Goal: Task Accomplishment & Management: Complete application form

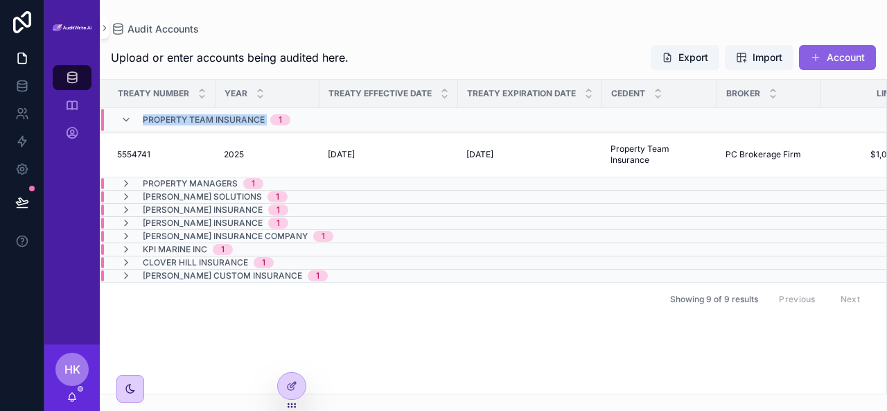
drag, startPoint x: 266, startPoint y: 118, endPoint x: 140, endPoint y: 120, distance: 126.1
click at [140, 120] on div "Property Team Insurance 1" at bounding box center [206, 120] width 170 height 22
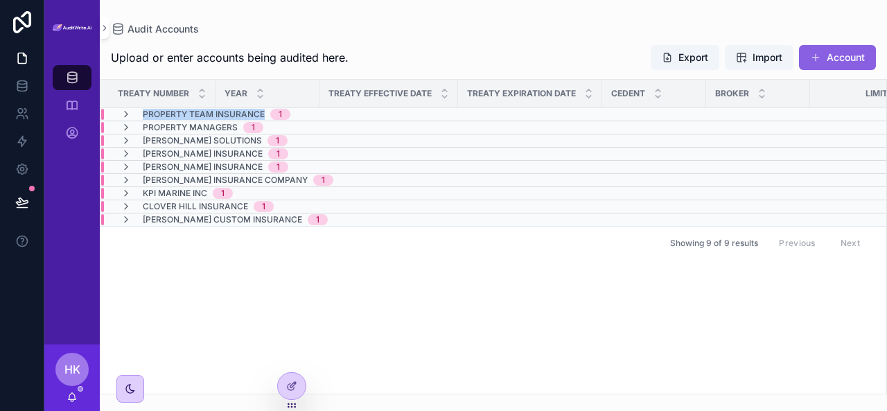
drag, startPoint x: 140, startPoint y: 113, endPoint x: 265, endPoint y: 116, distance: 125.4
click at [265, 116] on div "Property Team Insurance 1" at bounding box center [206, 114] width 170 height 11
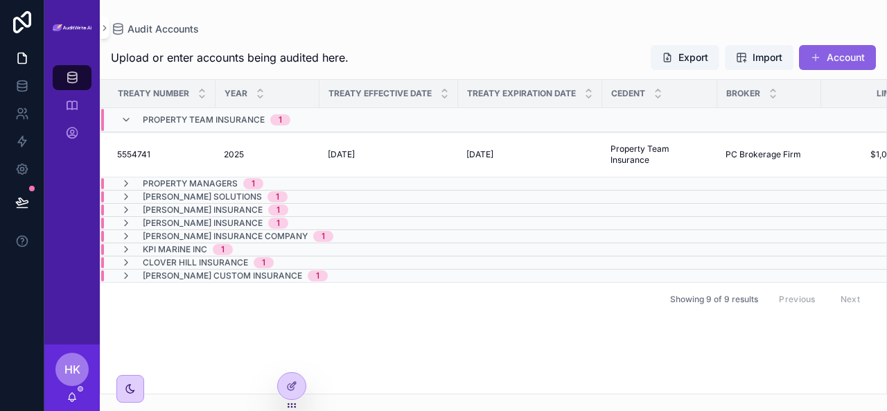
copy span "Property Team Insurance"
drag, startPoint x: 269, startPoint y: 123, endPoint x: 143, endPoint y: 116, distance: 126.9
click at [143, 116] on div "Property Team Insurance 1" at bounding box center [217, 120] width 148 height 22
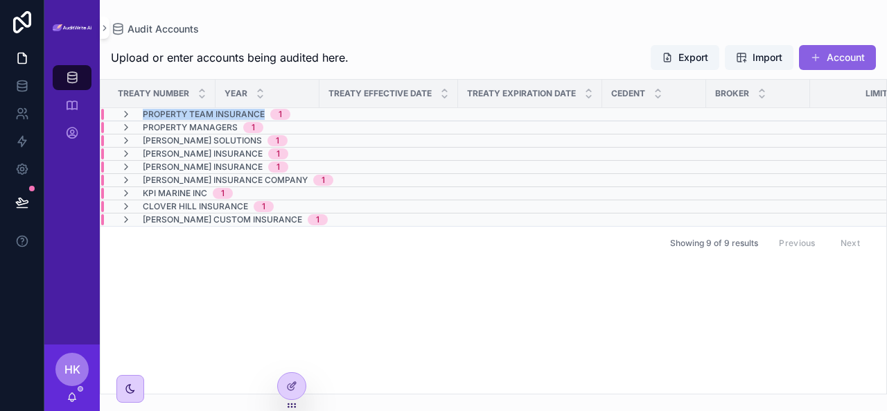
drag, startPoint x: 140, startPoint y: 116, endPoint x: 262, endPoint y: 118, distance: 121.9
click at [262, 118] on div "Property Team Insurance 1" at bounding box center [206, 114] width 170 height 11
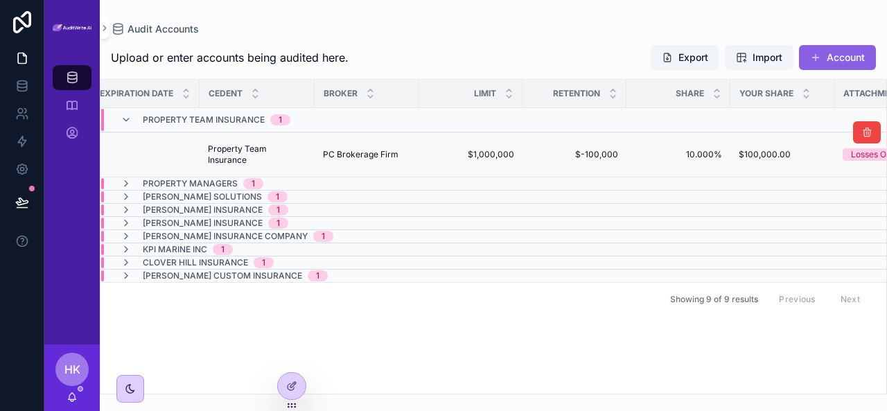
scroll to position [0, 403]
click at [336, 152] on span "PC Brokerage Firm" at bounding box center [359, 154] width 75 height 11
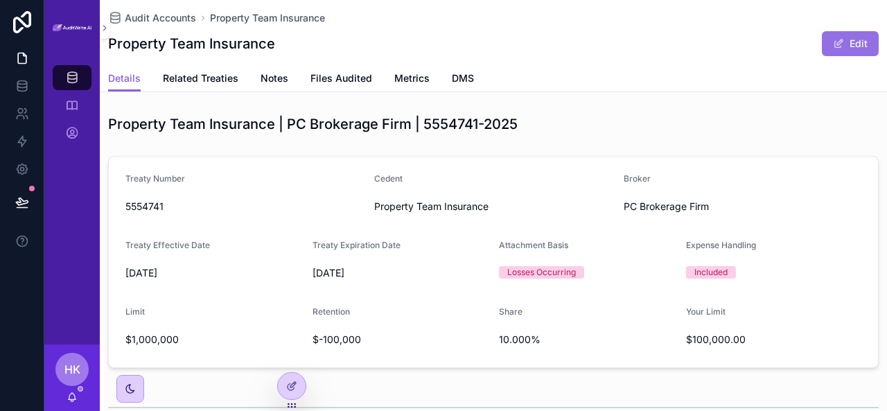
click at [833, 47] on span "scrollable content" at bounding box center [838, 43] width 11 height 11
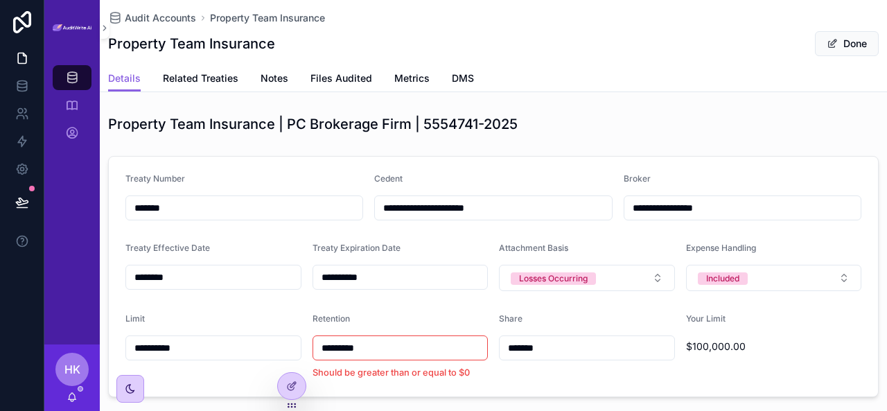
drag, startPoint x: 727, startPoint y: 207, endPoint x: 625, endPoint y: 217, distance: 102.3
click at [625, 217] on input "**********" at bounding box center [742, 207] width 236 height 19
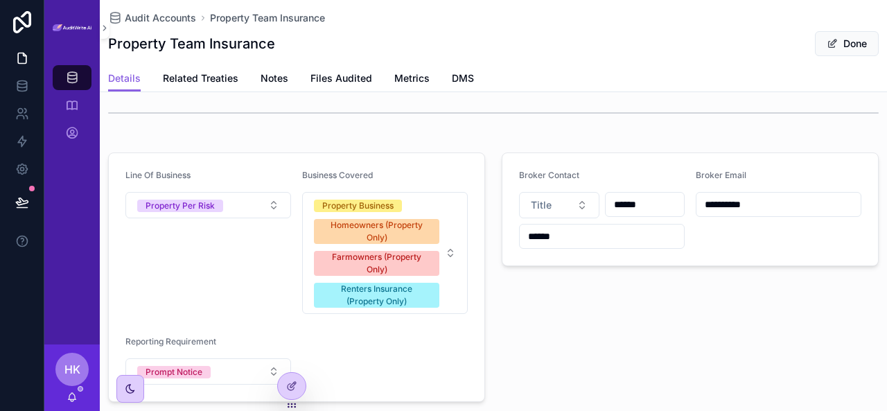
scroll to position [324, 0]
click at [73, 130] on icon "scrollable content" at bounding box center [72, 133] width 14 height 14
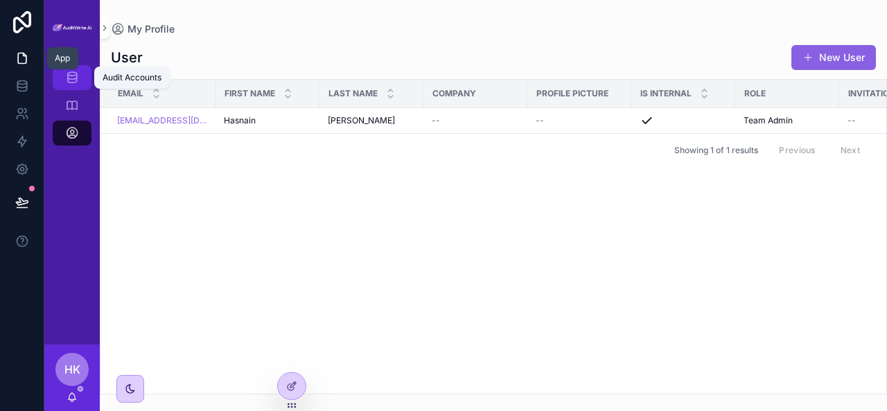
click at [71, 84] on div "Audit Accounts" at bounding box center [72, 77] width 22 height 22
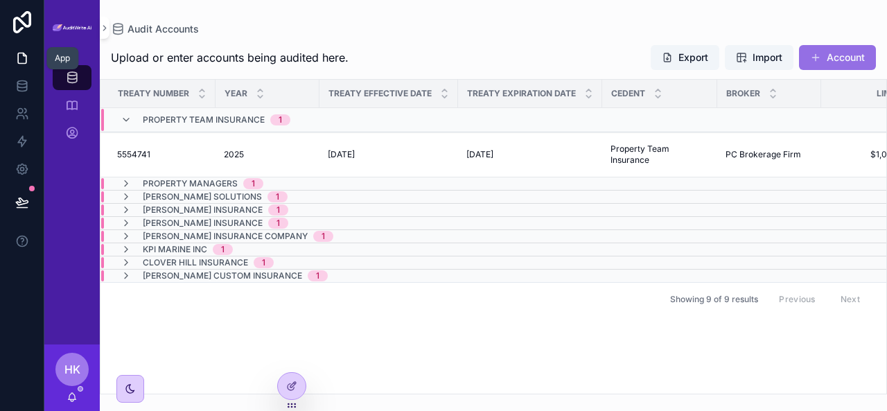
click at [817, 53] on span "scrollable content" at bounding box center [815, 57] width 11 height 11
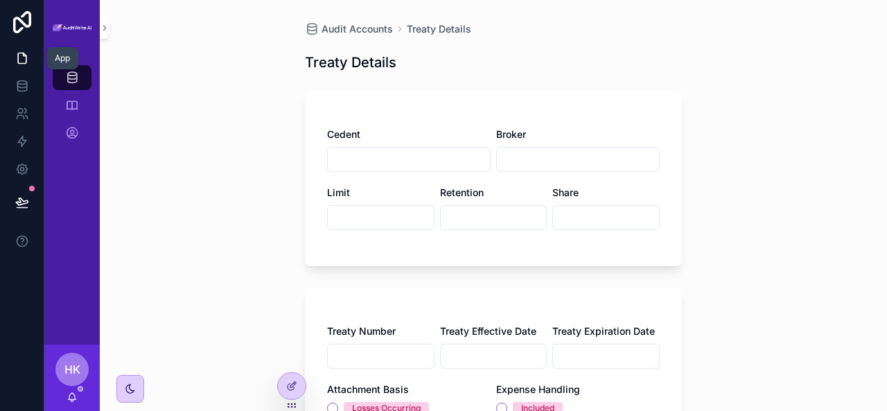
click at [410, 161] on input "scrollable content" at bounding box center [409, 159] width 162 height 19
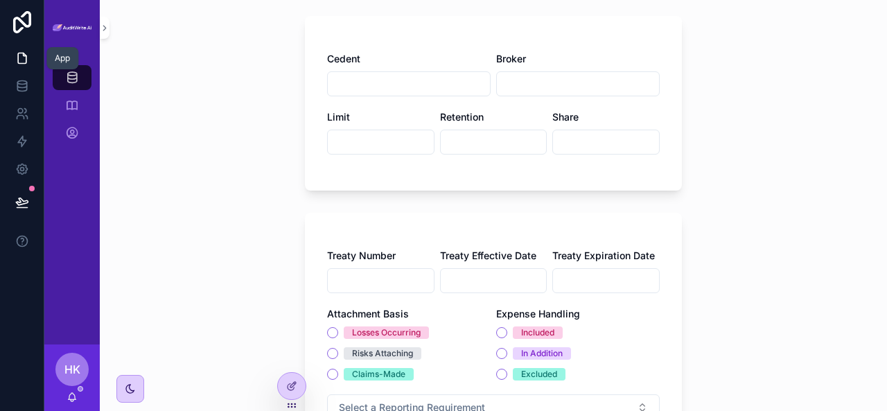
scroll to position [78, 0]
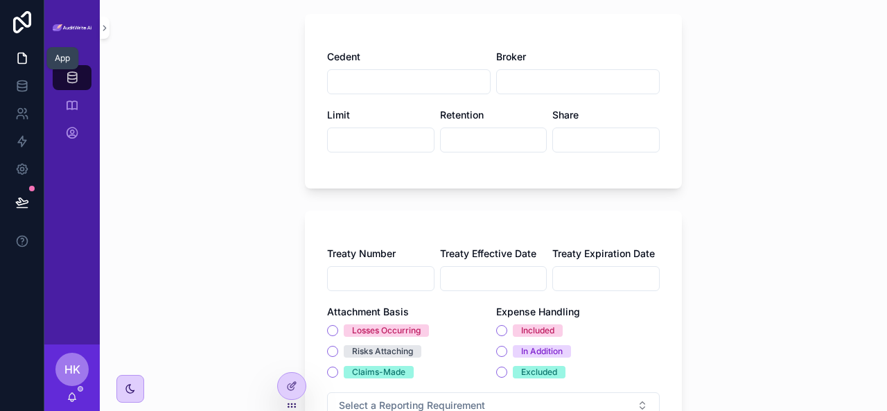
click at [580, 142] on input "scrollable content" at bounding box center [606, 139] width 106 height 19
type input "******"
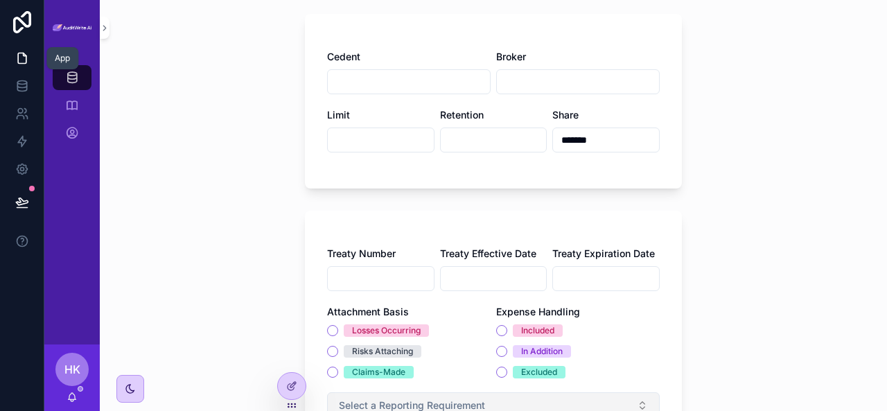
type input "*******"
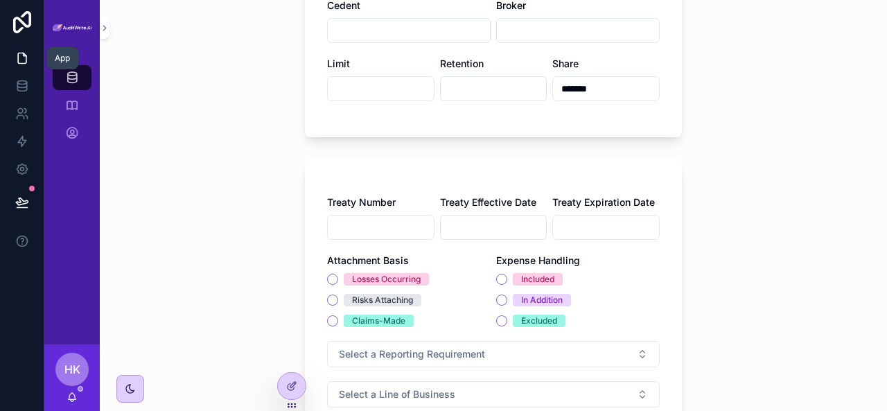
scroll to position [0, 0]
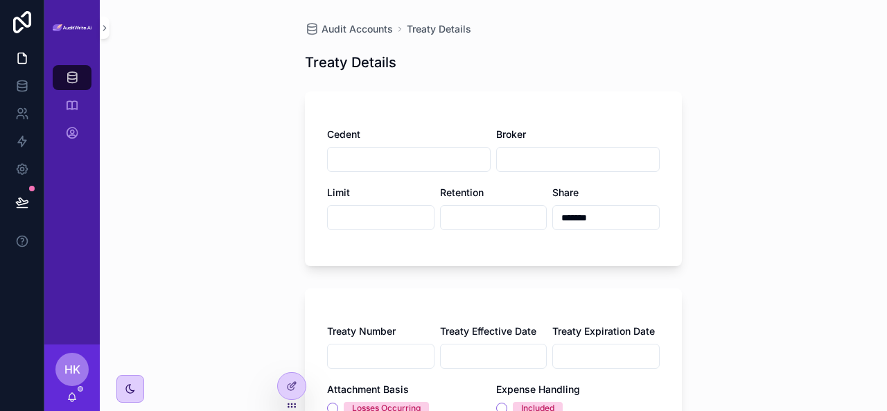
click at [594, 408] on div "Included" at bounding box center [577, 408] width 163 height 12
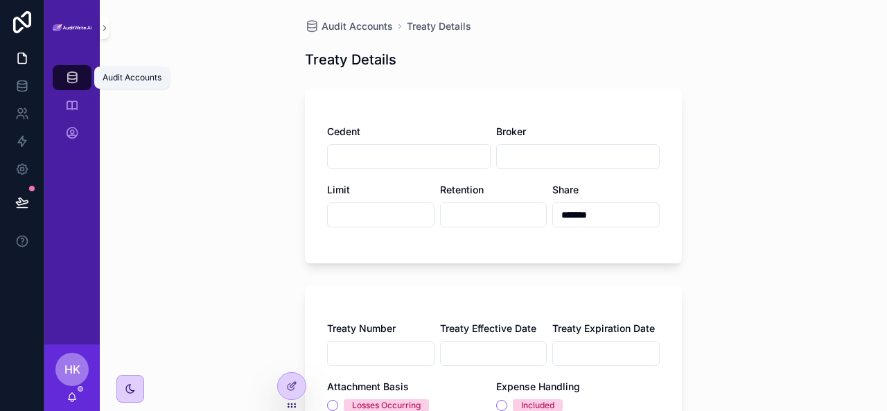
click at [78, 77] on icon "scrollable content" at bounding box center [72, 78] width 14 height 14
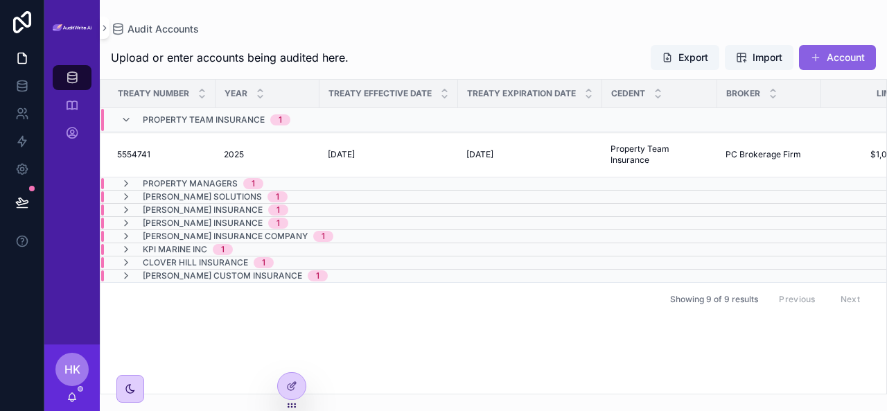
click at [132, 181] on div "Property Managers 1" at bounding box center [192, 183] width 143 height 11
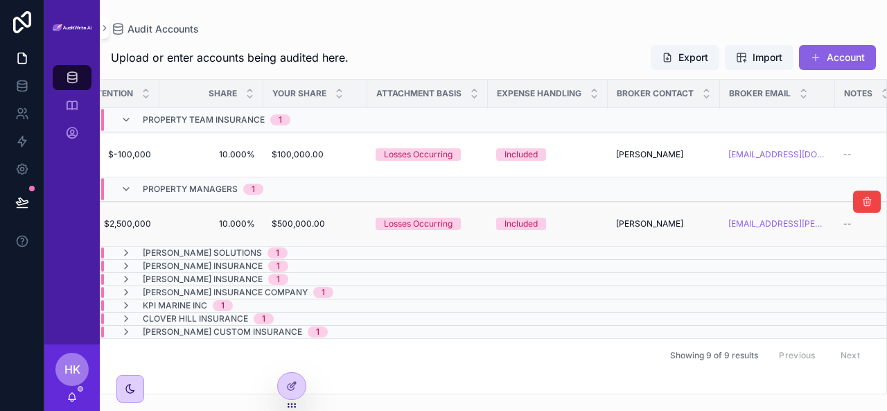
scroll to position [0, 871]
click at [130, 193] on icon "scrollable content" at bounding box center [126, 189] width 11 height 11
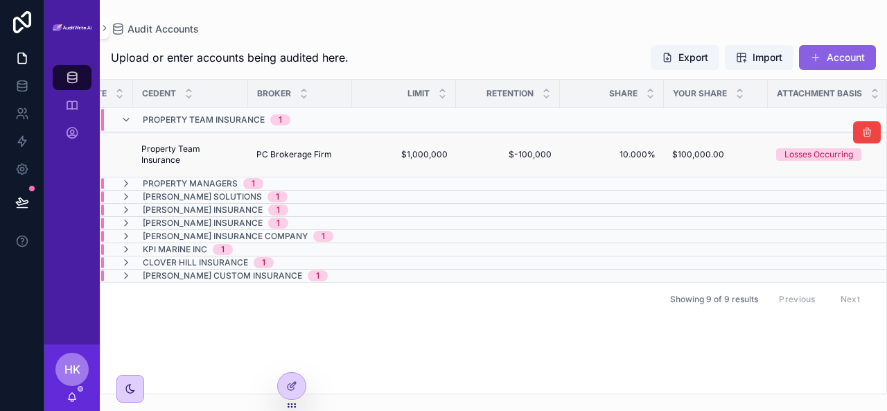
scroll to position [0, 464]
click at [349, 158] on td "PC Brokerage Firm PC Brokerage Firm" at bounding box center [305, 154] width 104 height 45
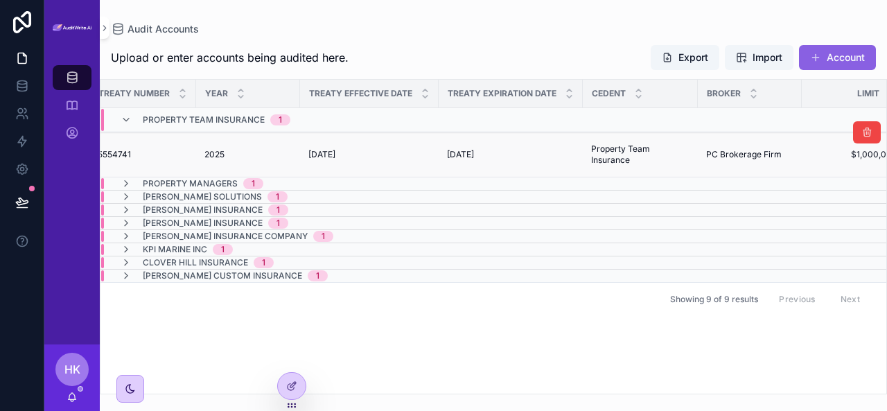
scroll to position [0, 0]
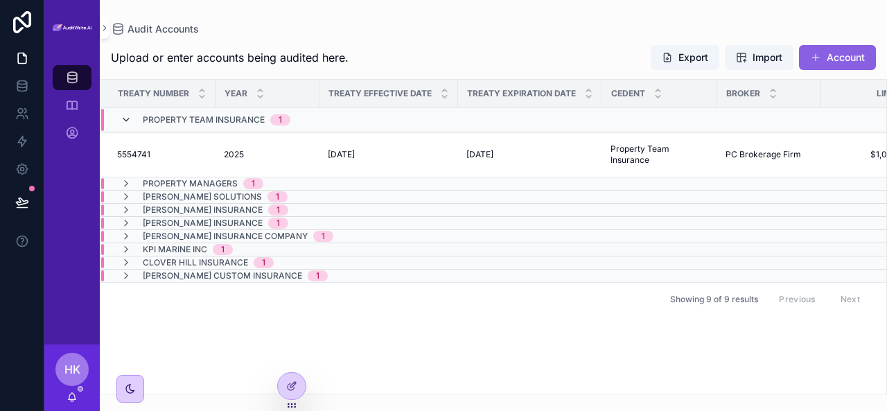
click at [127, 118] on icon "scrollable content" at bounding box center [126, 119] width 11 height 11
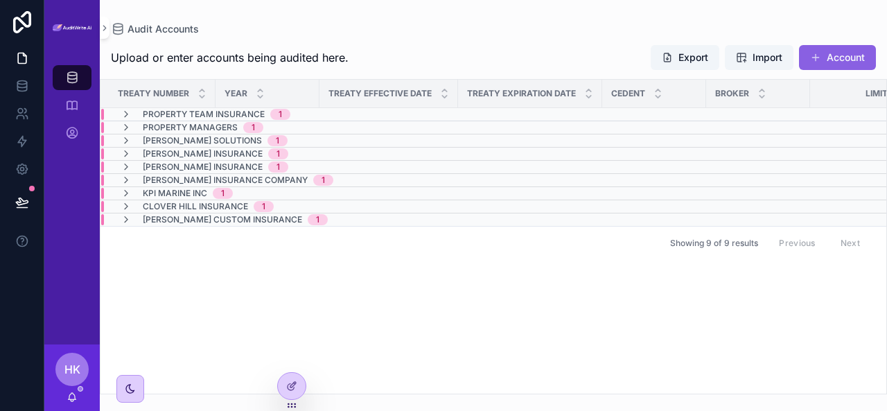
click at [803, 239] on div "Previous Next" at bounding box center [819, 242] width 100 height 21
click at [848, 240] on div "Previous Next" at bounding box center [819, 242] width 100 height 21
